Goal: Find specific page/section: Find specific page/section

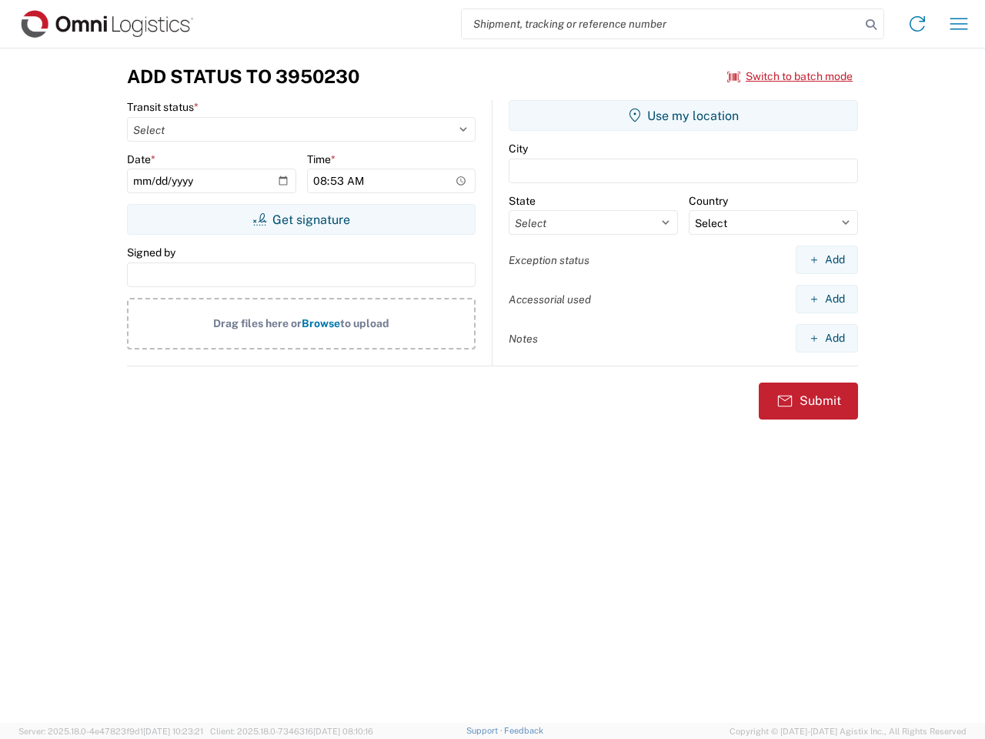
click at [661, 24] on input "search" at bounding box center [661, 23] width 399 height 29
click at [871, 25] on icon at bounding box center [871, 25] width 22 height 22
click at [917, 24] on icon at bounding box center [917, 24] width 25 height 25
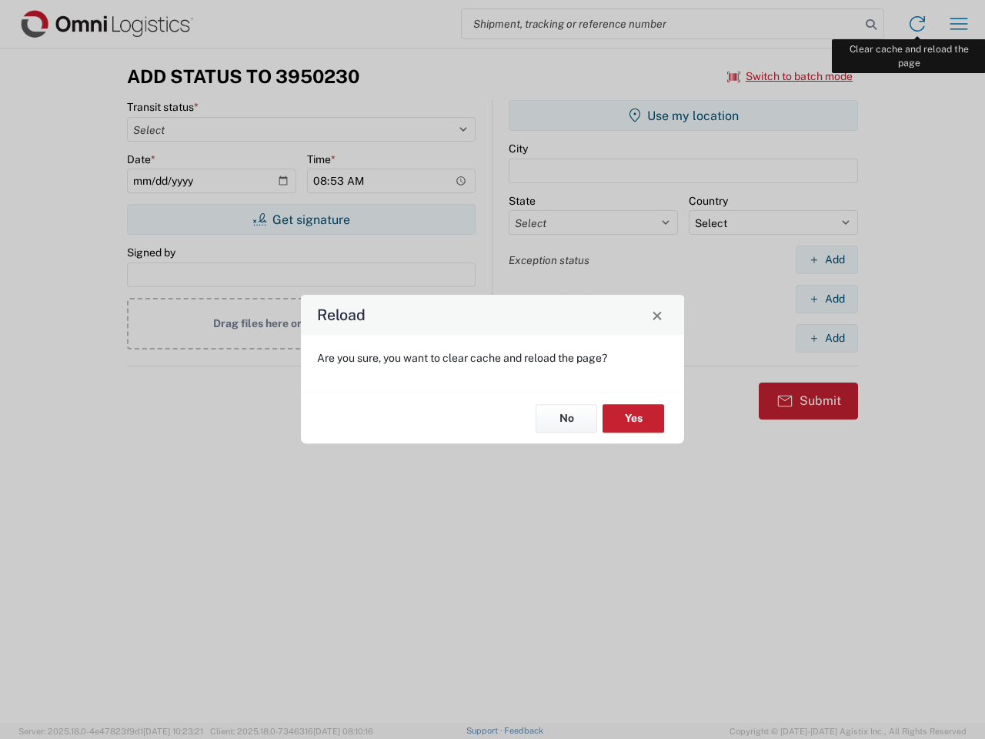
click at [959, 24] on div "Reload Are you sure, you want to clear cache and reload the page? No Yes" at bounding box center [492, 369] width 985 height 739
click at [790, 76] on div "Reload Are you sure, you want to clear cache and reload the page? No Yes" at bounding box center [492, 369] width 985 height 739
click at [301, 219] on div "Reload Are you sure, you want to clear cache and reload the page? No Yes" at bounding box center [492, 369] width 985 height 739
click at [683, 115] on div "Reload Are you sure, you want to clear cache and reload the page? No Yes" at bounding box center [492, 369] width 985 height 739
click at [826, 259] on div "Reload Are you sure, you want to clear cache and reload the page? No Yes" at bounding box center [492, 369] width 985 height 739
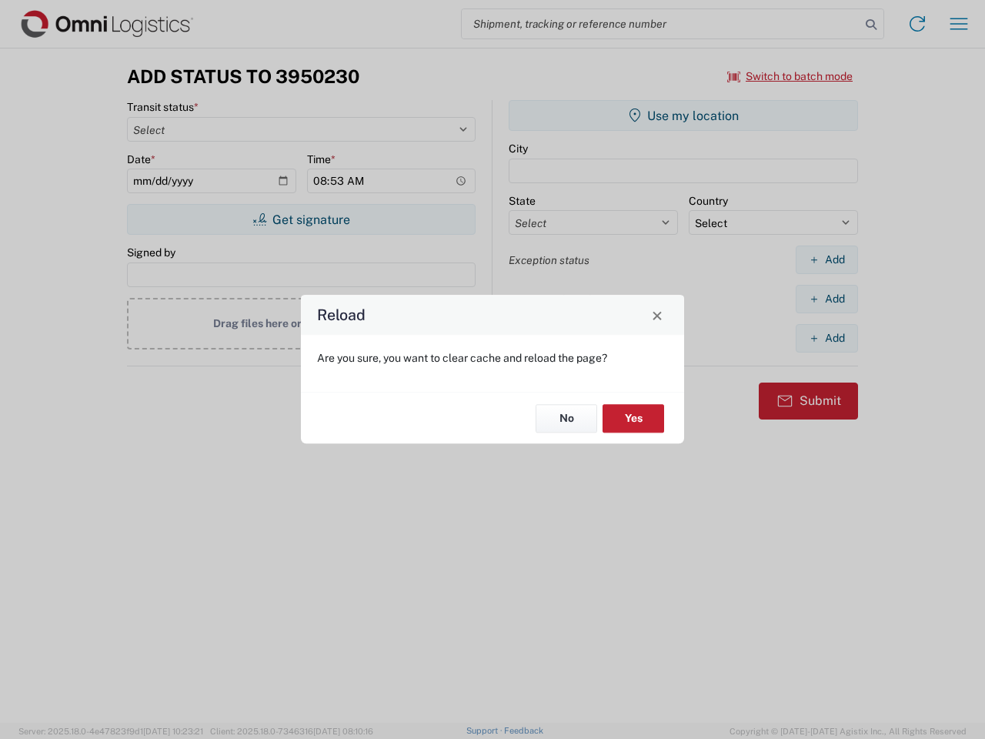
click at [826, 299] on div "Reload Are you sure, you want to clear cache and reload the page? No Yes" at bounding box center [492, 369] width 985 height 739
click at [826, 338] on div "Reload Are you sure, you want to clear cache and reload the page? No Yes" at bounding box center [492, 369] width 985 height 739
